Goal: Information Seeking & Learning: Understand process/instructions

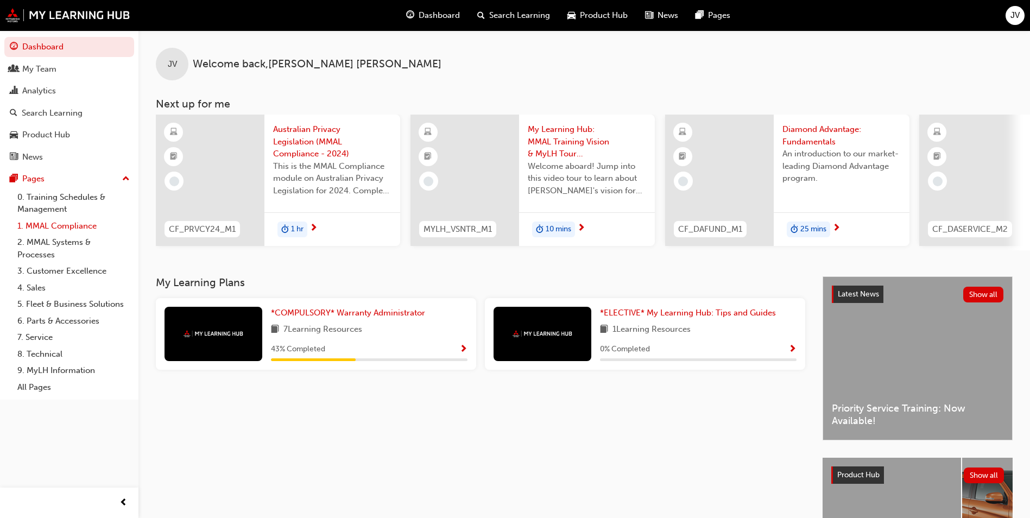
click at [73, 226] on link "1. MMAL Compliance" at bounding box center [73, 226] width 121 height 17
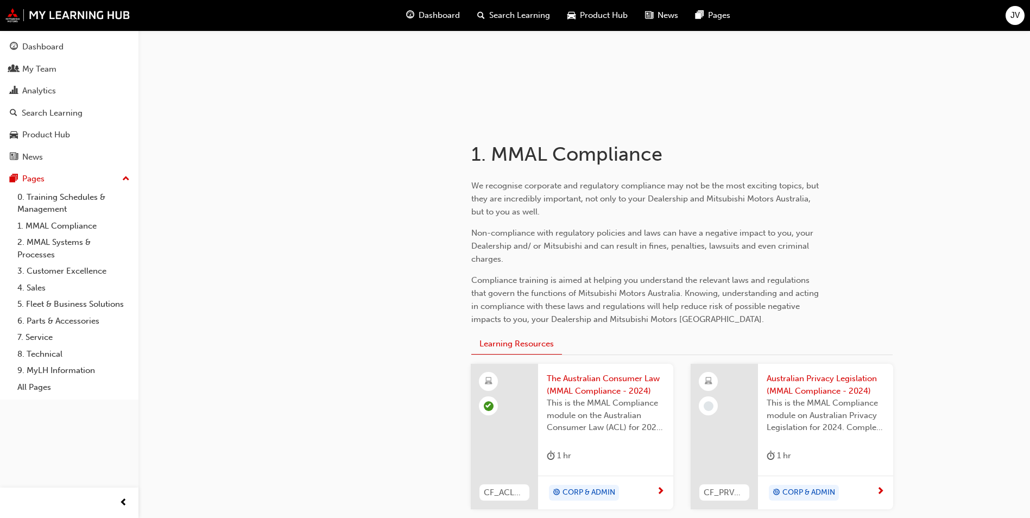
scroll to position [232, 0]
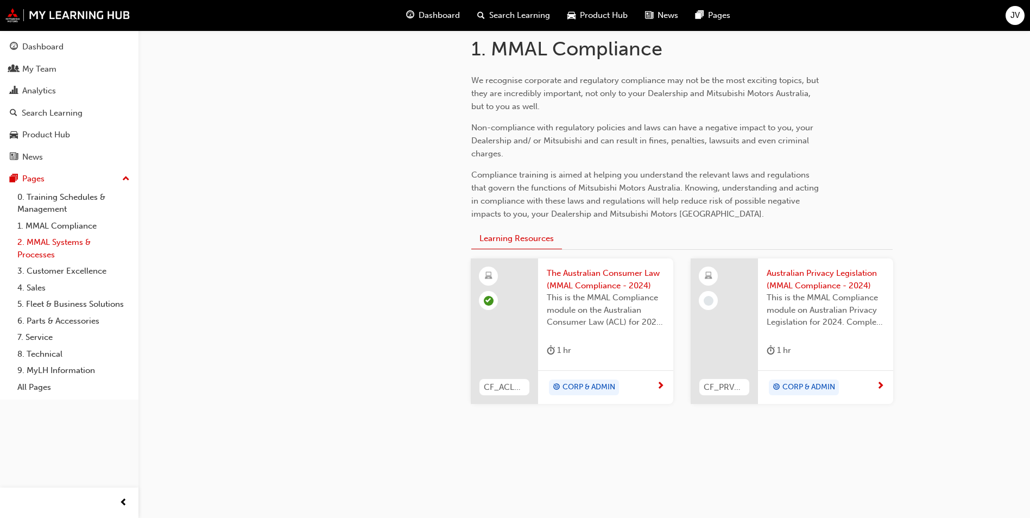
click at [59, 242] on link "2. MMAL Systems & Processes" at bounding box center [73, 248] width 121 height 29
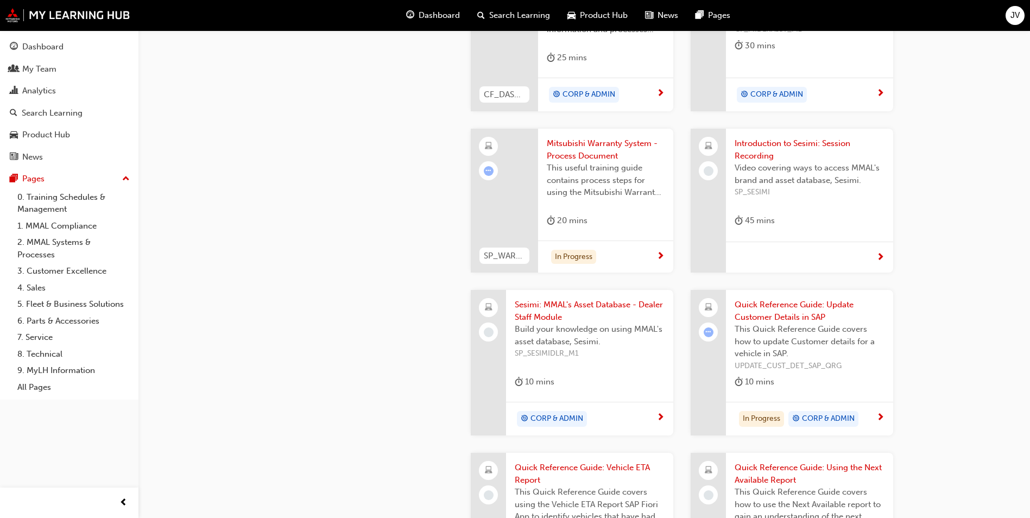
scroll to position [821, 0]
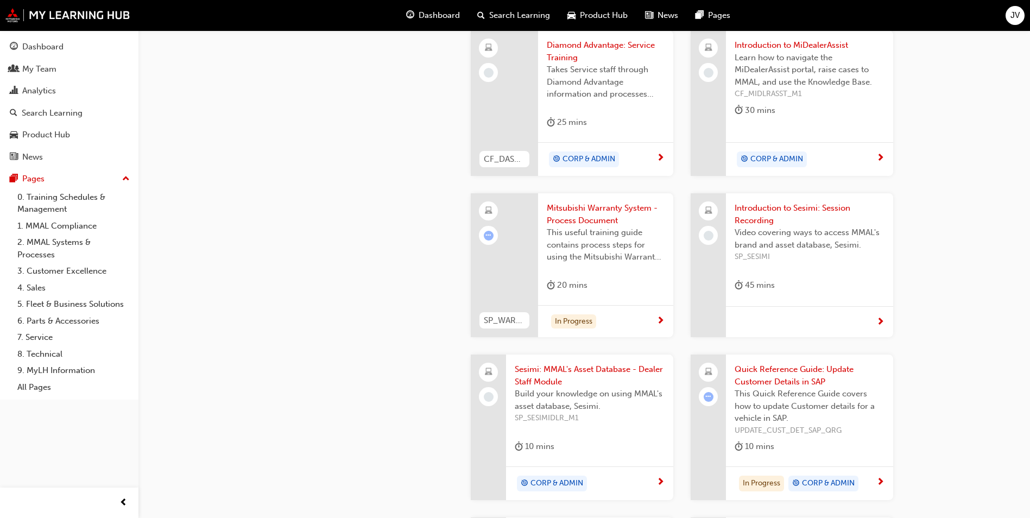
click at [597, 219] on span "Mitsubishi Warranty System - Process Document" at bounding box center [606, 214] width 118 height 24
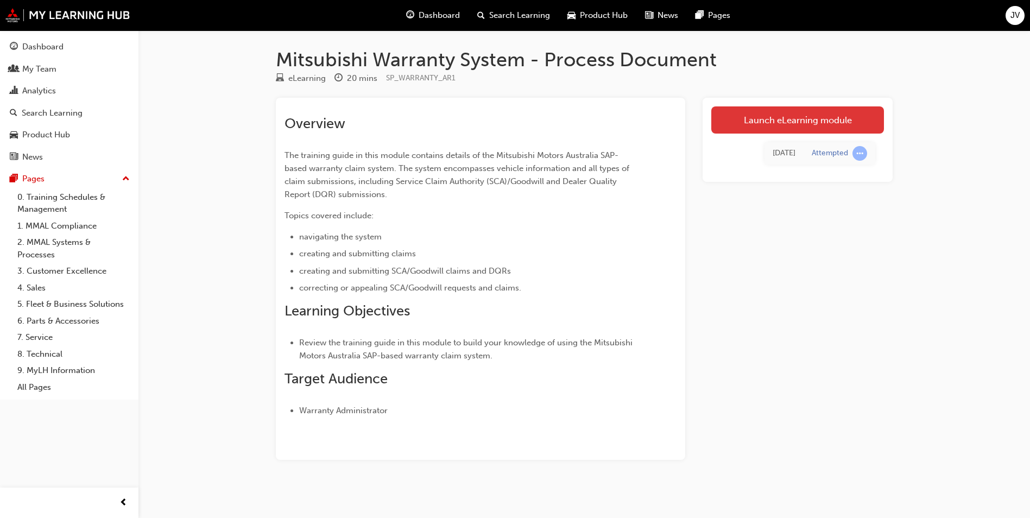
click at [806, 113] on link "Launch eLearning module" at bounding box center [797, 119] width 173 height 27
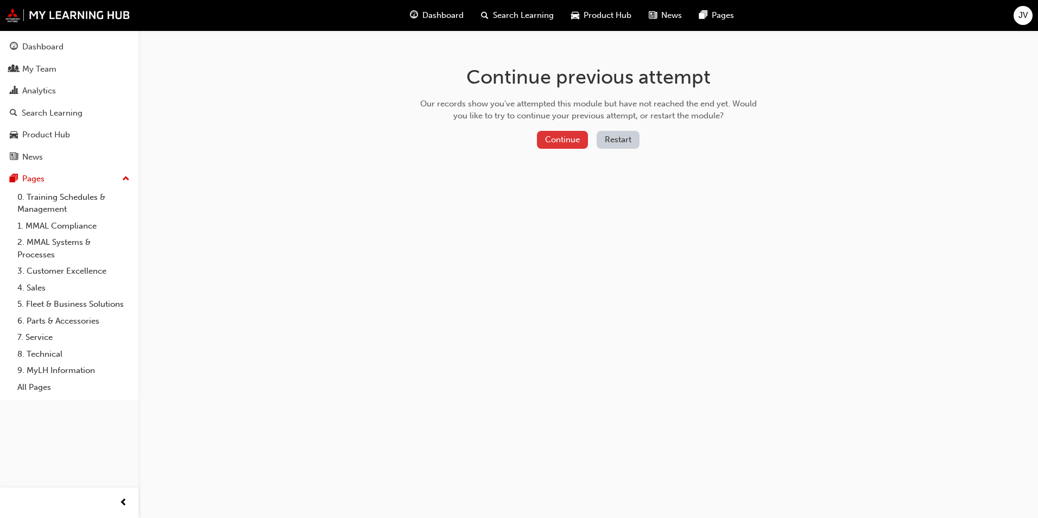
click at [555, 137] on button "Continue" at bounding box center [562, 140] width 51 height 18
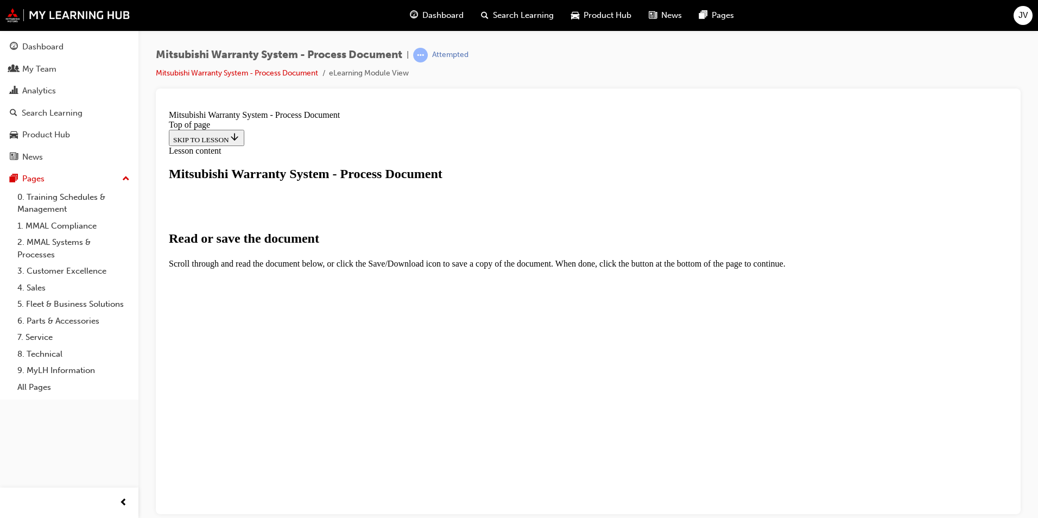
select select "auto"
